Goal: Task Accomplishment & Management: Manage account settings

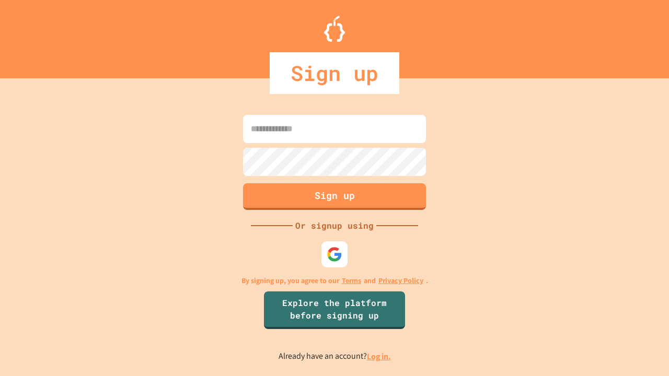
click at [379, 356] on link "Log in." at bounding box center [379, 356] width 24 height 11
